Goal: Information Seeking & Learning: Learn about a topic

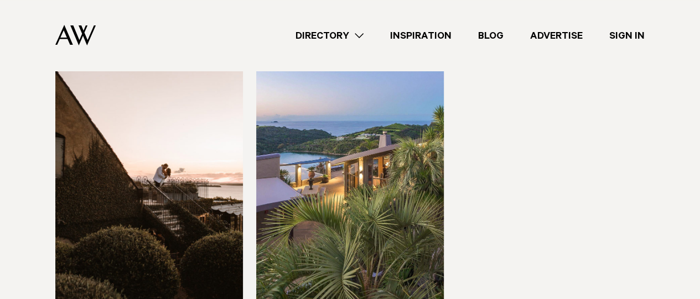
scroll to position [221, 0]
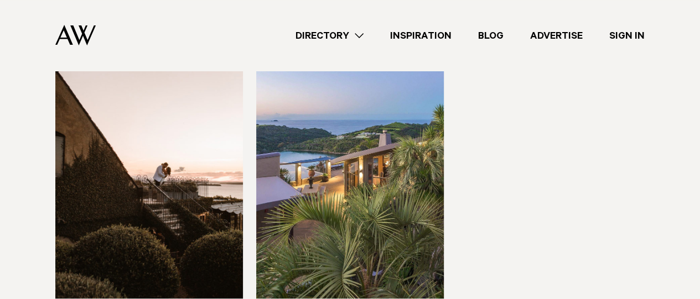
click at [420, 167] on img at bounding box center [350, 173] width 188 height 252
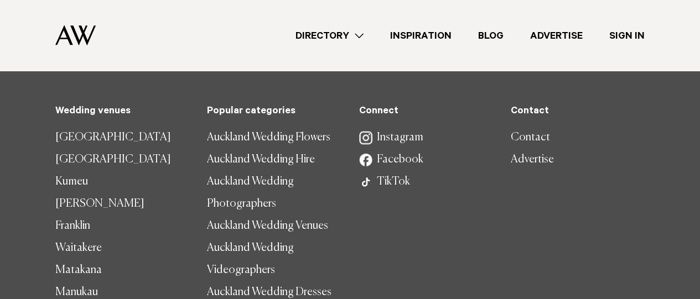
scroll to position [775, 0]
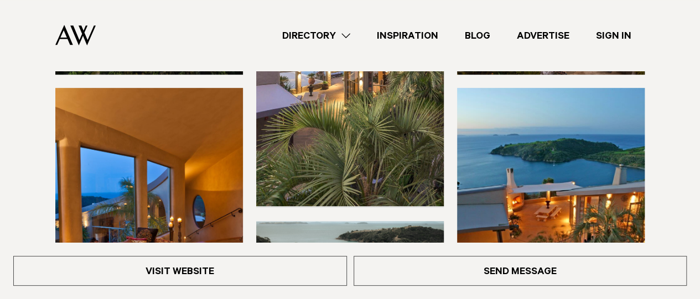
scroll to position [221, 0]
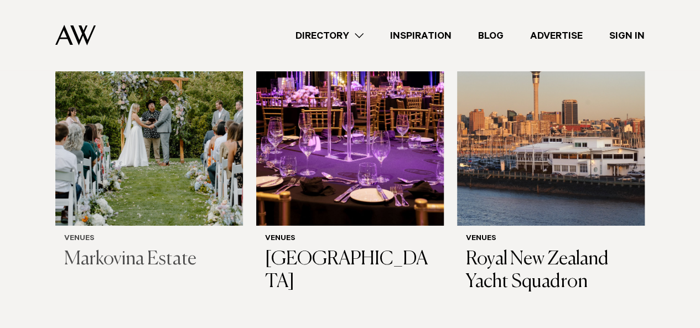
scroll to position [2102, 0]
